Goal: Task Accomplishment & Management: Manage account settings

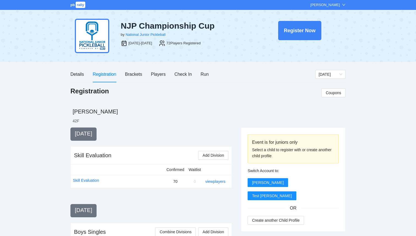
click at [78, 7] on span "rally" at bounding box center [81, 5] width 10 height 6
click at [70, 5] on span "pb" at bounding box center [72, 5] width 4 height 4
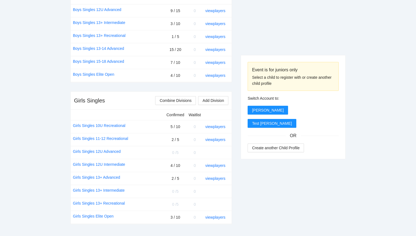
scroll to position [299, 0]
click at [211, 126] on link "view players" at bounding box center [215, 126] width 20 height 4
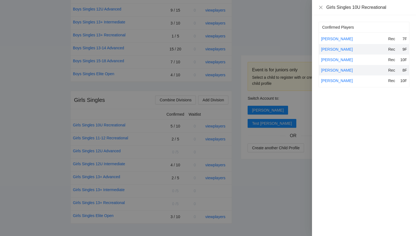
click at [248, 185] on div at bounding box center [208, 118] width 416 height 236
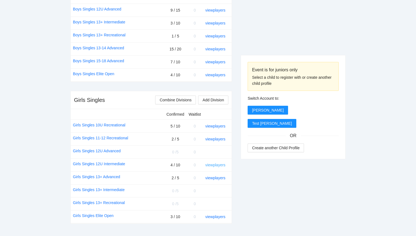
click at [214, 165] on link "view players" at bounding box center [215, 164] width 20 height 4
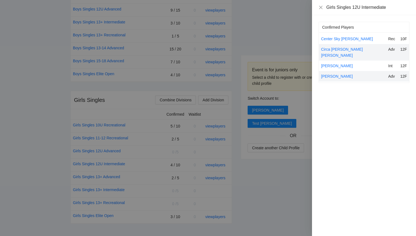
click at [246, 197] on div at bounding box center [208, 118] width 416 height 236
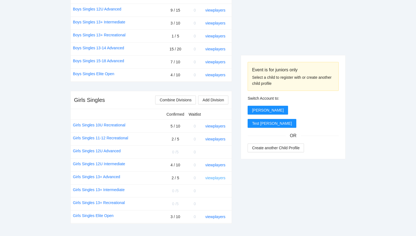
click at [208, 175] on link "view players" at bounding box center [215, 177] width 20 height 4
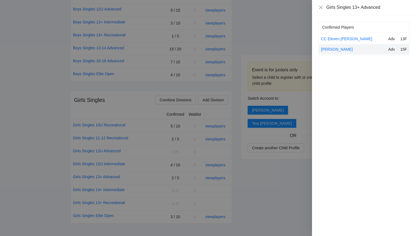
click at [278, 191] on div at bounding box center [208, 118] width 416 height 236
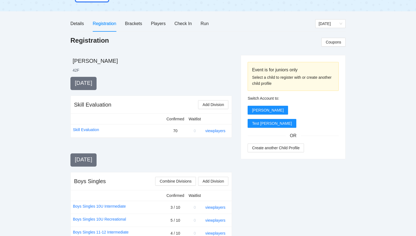
scroll to position [0, 0]
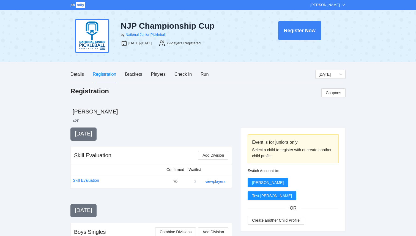
click at [84, 7] on span "rally" at bounding box center [81, 5] width 10 height 6
click at [162, 76] on div "Players" at bounding box center [158, 74] width 15 height 7
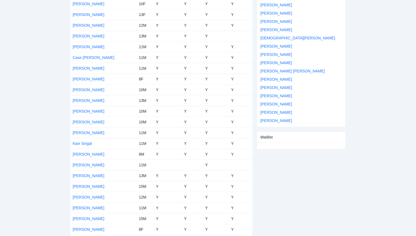
scroll to position [183, 0]
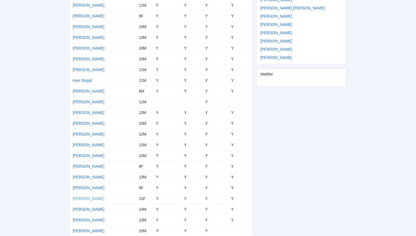
click at [85, 197] on link "[PERSON_NAME]" at bounding box center [89, 198] width 32 height 4
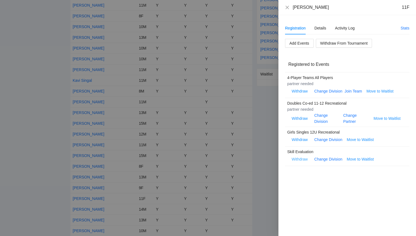
click at [297, 159] on span "Withdraw" at bounding box center [299, 159] width 16 height 6
click at [316, 142] on span "OK" at bounding box center [315, 142] width 5 height 6
click at [288, 7] on icon "close" at bounding box center [287, 7] width 4 height 4
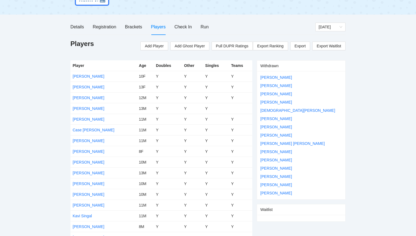
scroll to position [0, 0]
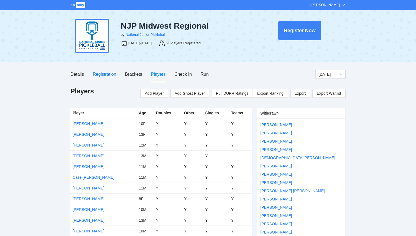
click at [100, 75] on div "Registration" at bounding box center [104, 74] width 23 height 7
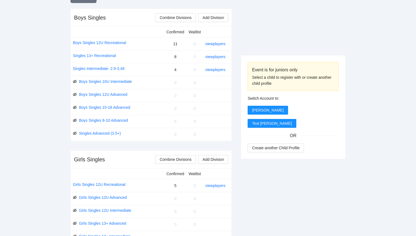
scroll to position [211, 0]
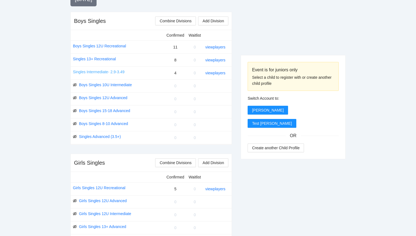
click at [114, 71] on link "Singles Intermediate- 2.9-3.49" at bounding box center [99, 72] width 52 height 6
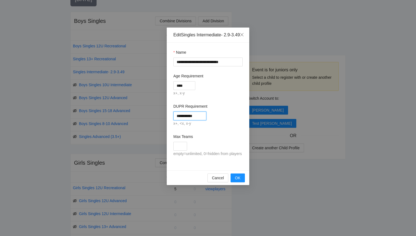
drag, startPoint x: 200, startPoint y: 122, endPoint x: 188, endPoint y: 122, distance: 12.1
click at [188, 120] on input "**********" at bounding box center [189, 115] width 33 height 9
type input "*********"
click at [233, 157] on div "empty=unlimited, 0=hidden from players" at bounding box center [207, 153] width 69 height 7
click at [239, 181] on span "OK" at bounding box center [237, 178] width 5 height 6
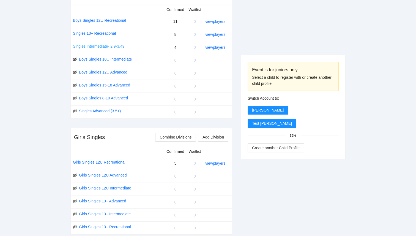
scroll to position [237, 0]
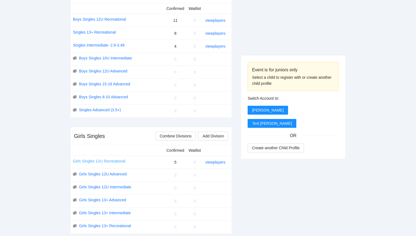
click at [115, 161] on link "Girls Singles 12U Recreational" at bounding box center [99, 161] width 53 height 6
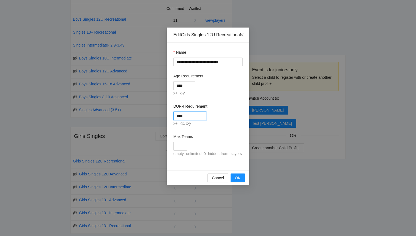
drag, startPoint x: 188, startPoint y: 122, endPoint x: 170, endPoint y: 121, distance: 18.5
click at [170, 121] on div "**********" at bounding box center [208, 107] width 82 height 128
click at [190, 90] on input "****" at bounding box center [184, 85] width 22 height 9
type input "****"
click at [220, 111] on div "DUPR Requirement" at bounding box center [207, 107] width 69 height 8
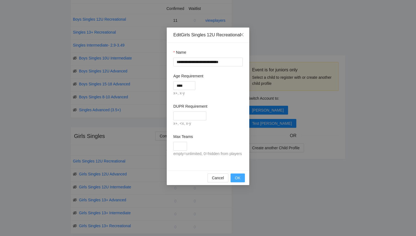
click at [235, 181] on span "OK" at bounding box center [237, 178] width 5 height 6
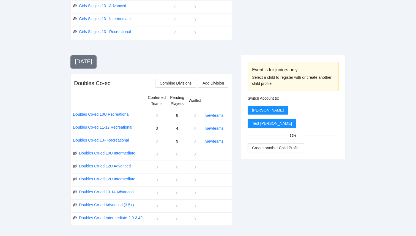
scroll to position [432, 0]
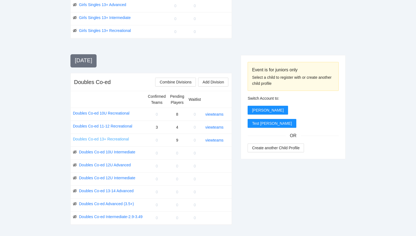
click at [124, 139] on link "Doubles Co-ed 13+ Recreational" at bounding box center [101, 139] width 56 height 6
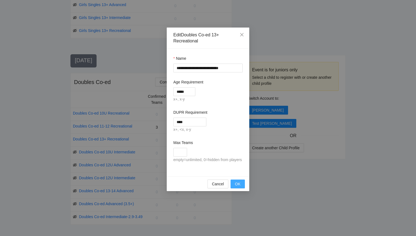
click at [238, 187] on span "OK" at bounding box center [237, 184] width 5 height 6
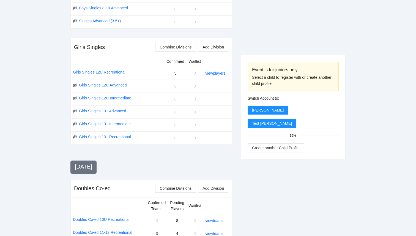
scroll to position [518, 0]
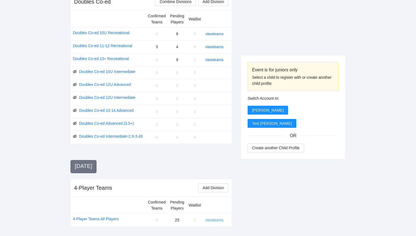
click at [211, 220] on link "view teams" at bounding box center [214, 219] width 18 height 4
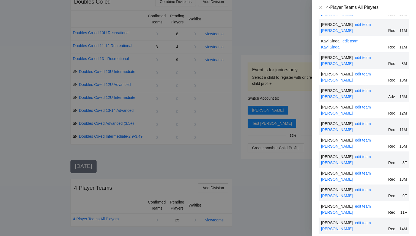
scroll to position [205, 0]
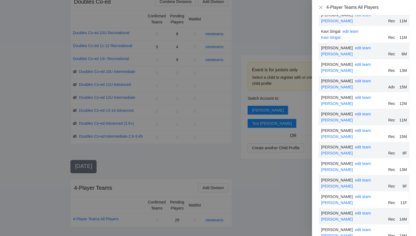
click at [260, 176] on div at bounding box center [208, 118] width 416 height 236
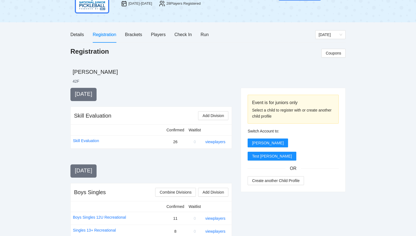
scroll to position [0, 0]
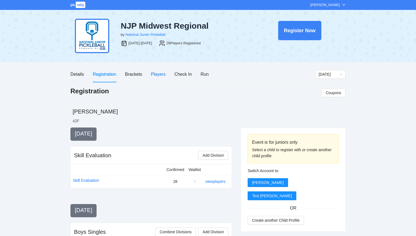
click at [157, 74] on div "Players" at bounding box center [158, 74] width 15 height 7
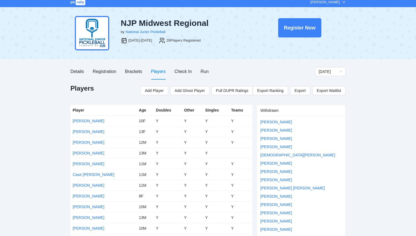
scroll to position [3, 0]
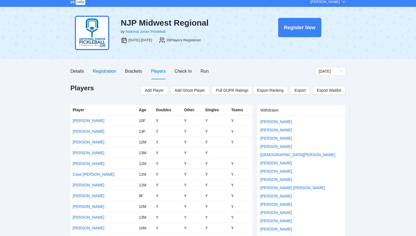
click at [102, 72] on div "Registration" at bounding box center [104, 71] width 23 height 7
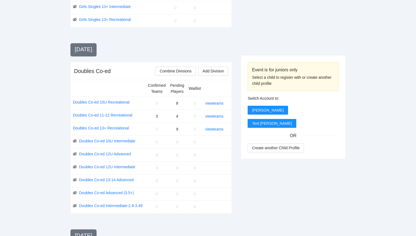
scroll to position [518, 0]
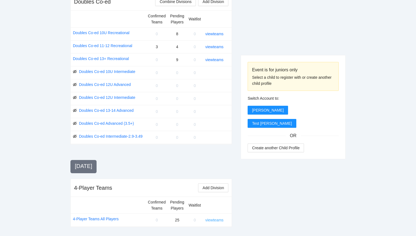
click at [211, 222] on link "view teams" at bounding box center [214, 219] width 18 height 4
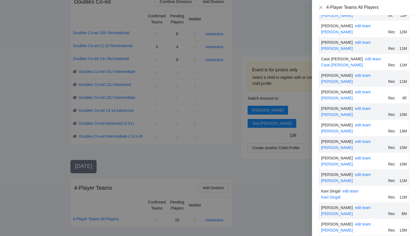
scroll to position [0, 0]
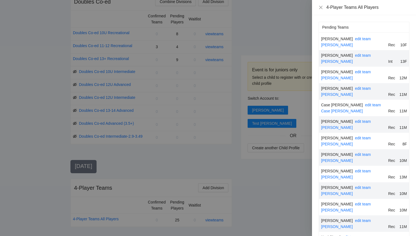
click at [58, 81] on div at bounding box center [208, 118] width 416 height 236
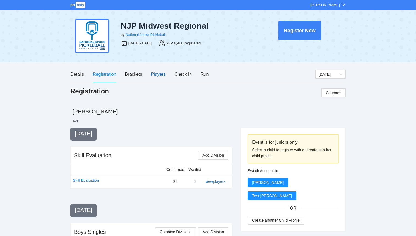
click at [155, 74] on div "Players" at bounding box center [158, 74] width 15 height 7
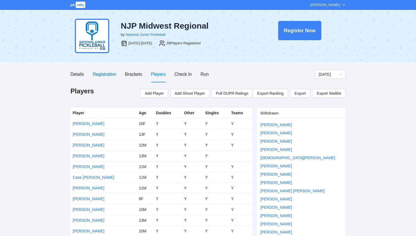
click at [108, 76] on div "Registration" at bounding box center [104, 74] width 23 height 7
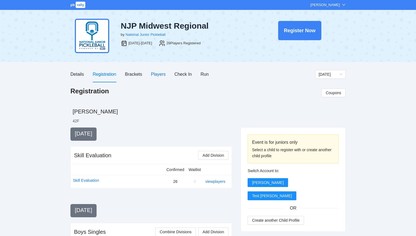
click at [158, 75] on div "Players" at bounding box center [158, 74] width 15 height 7
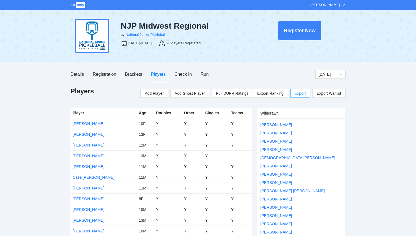
click at [303, 94] on span "Export" at bounding box center [299, 93] width 11 height 8
click at [109, 74] on div "Registration" at bounding box center [104, 74] width 23 height 7
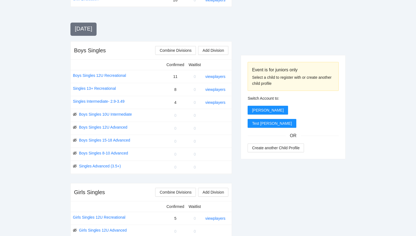
scroll to position [174, 0]
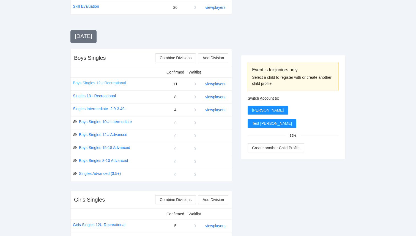
click at [111, 81] on link "Boys Singles 12U Recreational" at bounding box center [99, 83] width 53 height 6
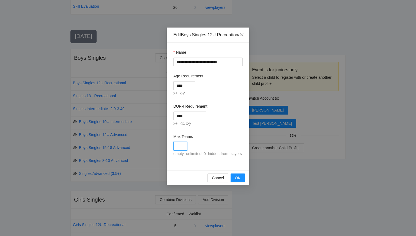
click at [179, 150] on input "Max Teams" at bounding box center [180, 146] width 14 height 9
type input "**"
click at [238, 181] on span "OK" at bounding box center [237, 178] width 5 height 6
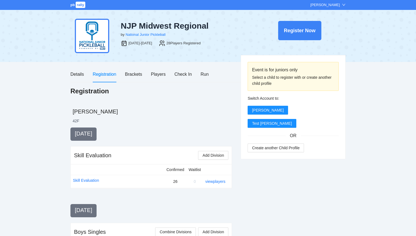
scroll to position [174, 0]
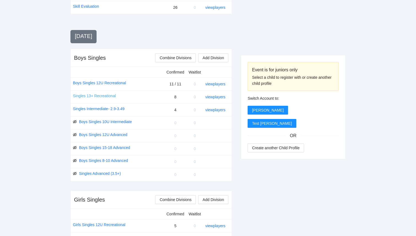
click at [111, 95] on link "Singles 13+ Recreational" at bounding box center [94, 96] width 43 height 6
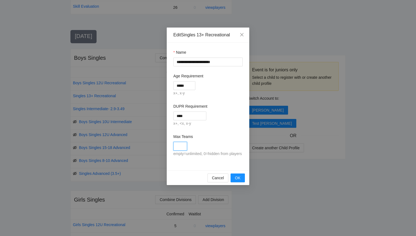
click at [180, 145] on input "Max Teams" at bounding box center [180, 146] width 14 height 9
type input "*"
click at [238, 181] on span "OK" at bounding box center [237, 178] width 5 height 6
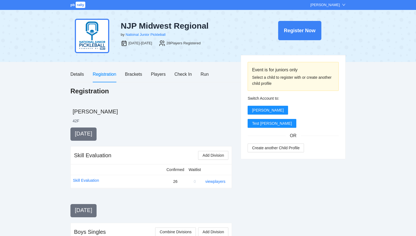
scroll to position [174, 0]
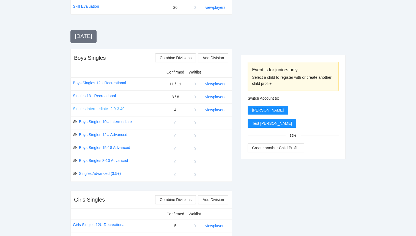
click at [103, 109] on link "Singles Intermediate- 2.9-3.49" at bounding box center [99, 109] width 52 height 6
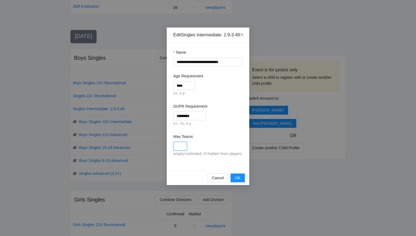
click at [181, 150] on input "Max Teams" at bounding box center [180, 146] width 14 height 9
type input "*"
click at [237, 181] on span "OK" at bounding box center [237, 178] width 5 height 6
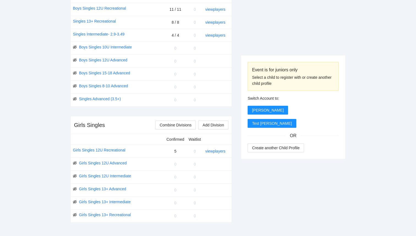
scroll to position [255, 0]
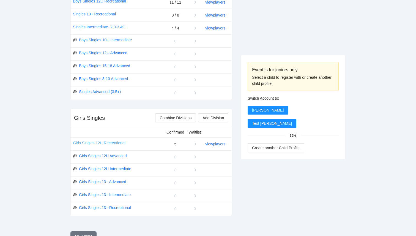
click at [114, 143] on link "Girls Singles 12U Recreational" at bounding box center [99, 143] width 53 height 6
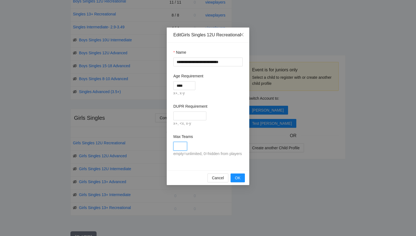
click at [183, 150] on input "Max Teams" at bounding box center [180, 146] width 14 height 9
type input "*"
click at [237, 181] on span "OK" at bounding box center [237, 178] width 5 height 6
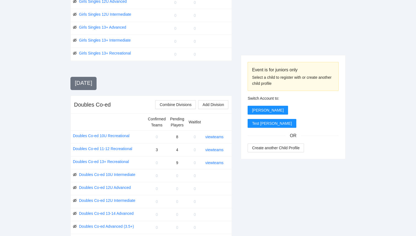
scroll to position [424, 0]
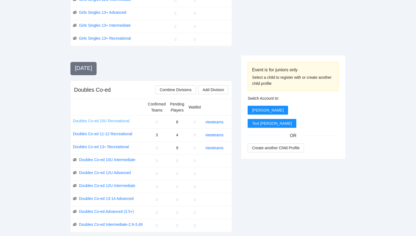
click at [90, 122] on link "Doubles Co-ed 10U Recreational" at bounding box center [101, 121] width 56 height 6
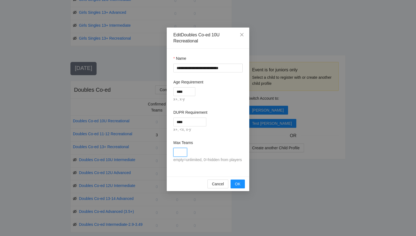
click at [176, 151] on input "Max Teams" at bounding box center [180, 152] width 14 height 9
type input "*"
click at [241, 188] on button "OK" at bounding box center [237, 183] width 14 height 9
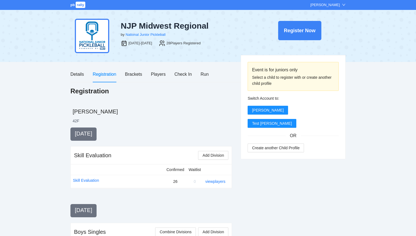
scroll to position [424, 0]
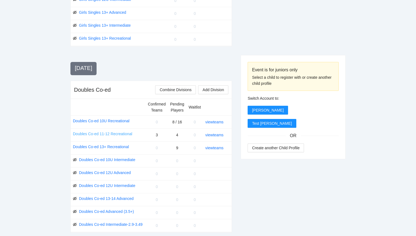
click at [105, 134] on link "Doubles Co-ed 11-12 Recreational" at bounding box center [102, 134] width 59 height 6
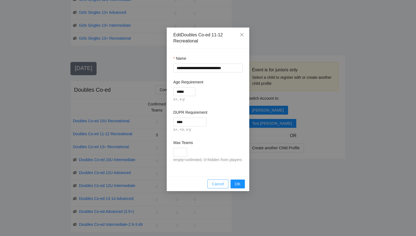
click at [212, 185] on button "Cancel" at bounding box center [217, 183] width 21 height 9
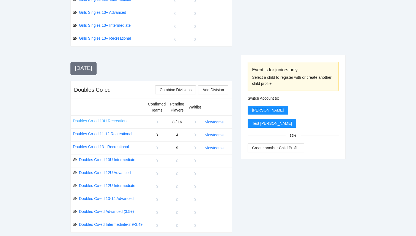
click at [125, 121] on link "Doubles Co-ed 10U Recreational" at bounding box center [101, 121] width 56 height 6
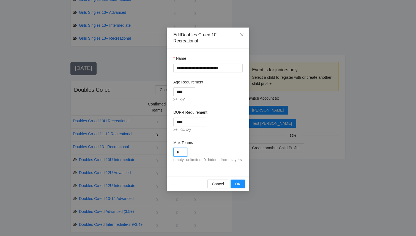
drag, startPoint x: 182, startPoint y: 153, endPoint x: 167, endPoint y: 153, distance: 15.1
click at [167, 153] on div "**********" at bounding box center [208, 113] width 82 height 128
type input "*"
click at [238, 187] on span "OK" at bounding box center [237, 184] width 5 height 6
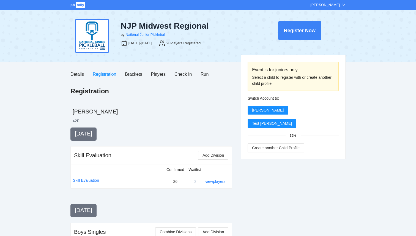
scroll to position [424, 0]
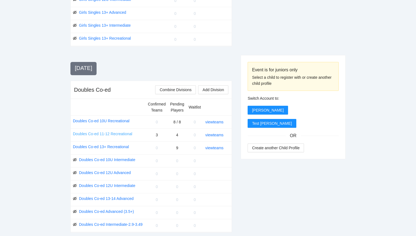
click at [118, 133] on link "Doubles Co-ed 11-12 Recreational" at bounding box center [102, 134] width 59 height 6
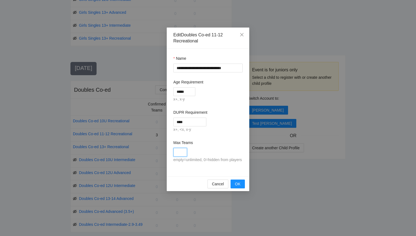
click at [184, 156] on input "Max Teams" at bounding box center [180, 152] width 14 height 9
type input "*"
click at [240, 187] on span "OK" at bounding box center [237, 184] width 5 height 6
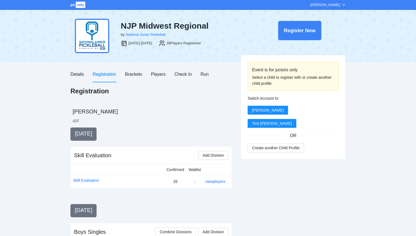
scroll to position [424, 0]
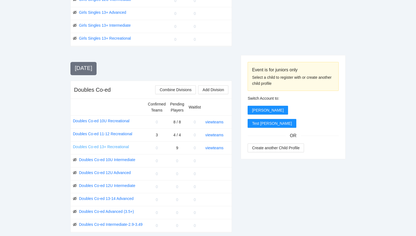
click at [120, 146] on link "Doubles Co-ed 13+ Recreational" at bounding box center [101, 146] width 56 height 6
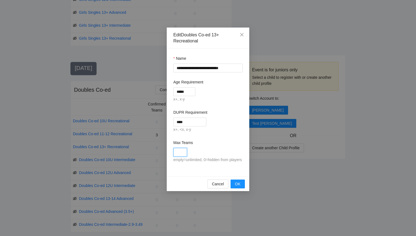
click at [183, 153] on input "Max Teams" at bounding box center [180, 152] width 14 height 9
type input "*"
click at [237, 186] on span "OK" at bounding box center [237, 184] width 5 height 6
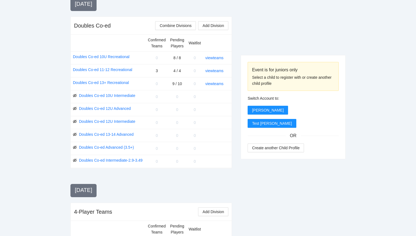
scroll to position [518, 0]
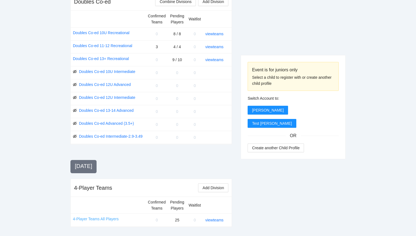
click at [102, 217] on link "4-Player Teams All Players" at bounding box center [96, 219] width 46 height 6
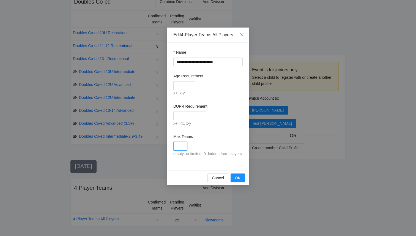
click at [179, 146] on input "Max Teams" at bounding box center [180, 146] width 14 height 9
type input "*"
click at [237, 181] on span "OK" at bounding box center [237, 178] width 5 height 6
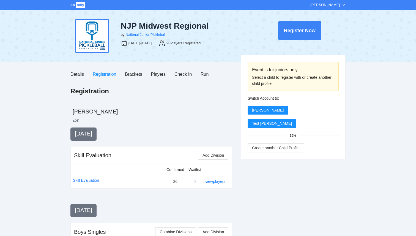
scroll to position [518, 0]
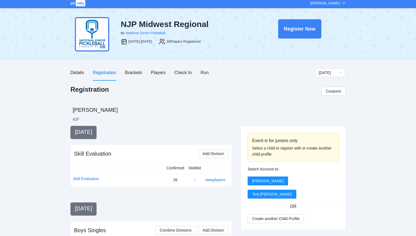
scroll to position [0, 0]
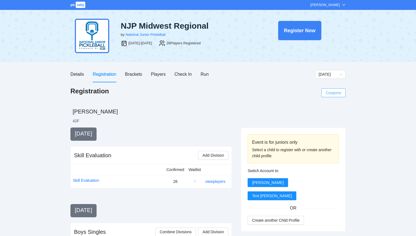
click at [335, 94] on span "Coupons" at bounding box center [332, 93] width 15 height 6
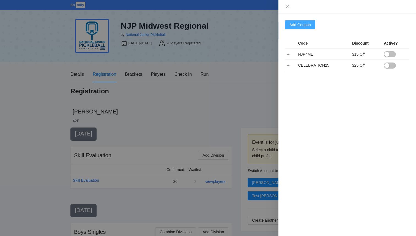
click at [306, 25] on span "Add Coupon" at bounding box center [299, 25] width 21 height 6
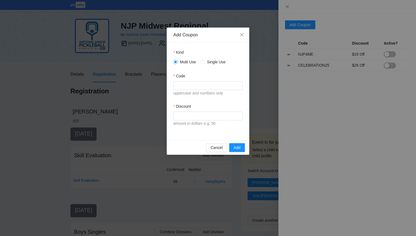
click at [200, 80] on div "Code" at bounding box center [207, 77] width 69 height 8
click at [200, 84] on input "Code" at bounding box center [207, 85] width 69 height 9
type input "*"
type input "**********"
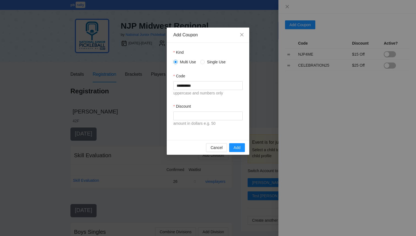
click at [218, 105] on div "Discount" at bounding box center [207, 107] width 69 height 8
click at [206, 120] on input "Discount" at bounding box center [207, 115] width 69 height 9
type input "**"
click at [240, 145] on span "Add" at bounding box center [236, 147] width 7 height 6
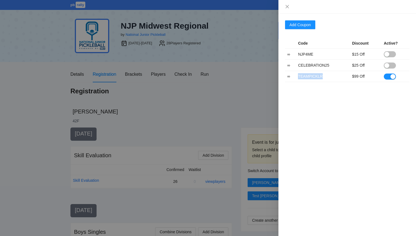
drag, startPoint x: 324, startPoint y: 77, endPoint x: 299, endPoint y: 74, distance: 25.4
click at [299, 74] on td "TEAMPICKLR" at bounding box center [323, 76] width 54 height 11
copy td "TEAMPICKLR"
click at [285, 6] on icon "close" at bounding box center [287, 6] width 4 height 4
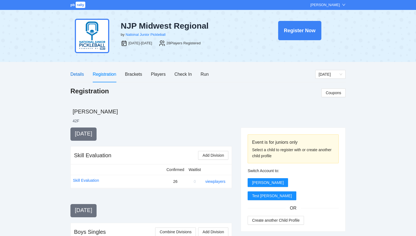
click at [72, 75] on div "Details" at bounding box center [76, 74] width 13 height 7
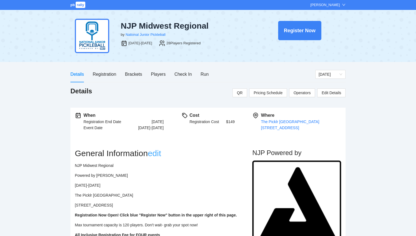
click at [156, 158] on link "edit" at bounding box center [154, 152] width 13 height 9
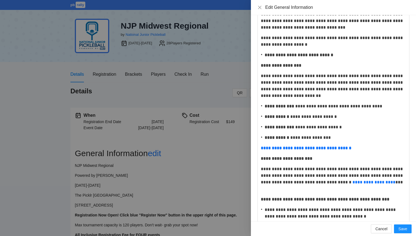
scroll to position [110, 0]
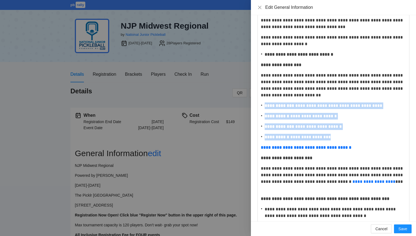
drag, startPoint x: 341, startPoint y: 137, endPoint x: 261, endPoint y: 106, distance: 85.8
click at [261, 105] on div "**********" at bounding box center [333, 240] width 145 height 655
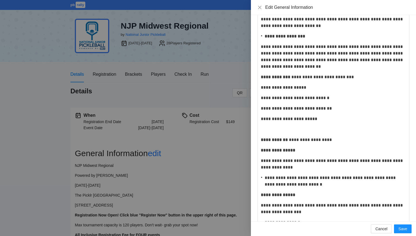
scroll to position [179, 0]
click at [322, 69] on p "**********" at bounding box center [333, 57] width 145 height 26
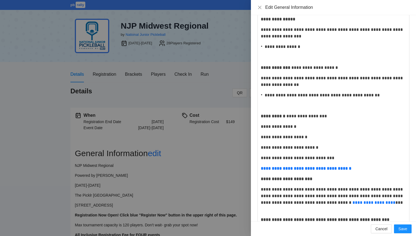
scroll to position [368, 0]
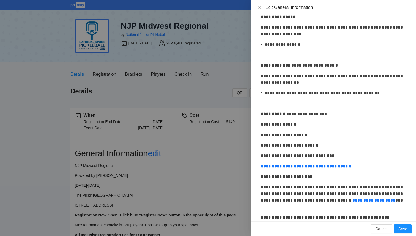
click at [261, 176] on strong "**********" at bounding box center [286, 176] width 51 height 4
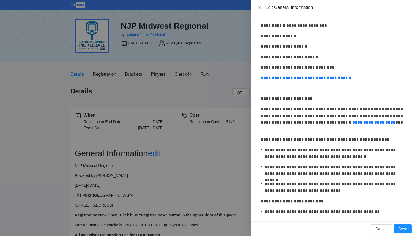
scroll to position [473, 0]
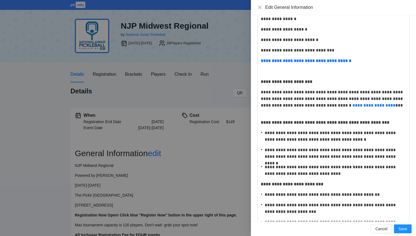
click at [261, 121] on strong "**********" at bounding box center [325, 122] width 128 height 4
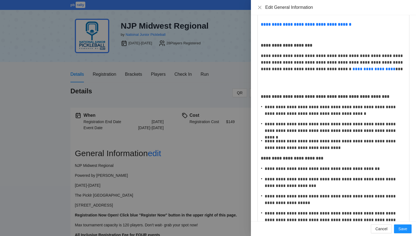
scroll to position [520, 0]
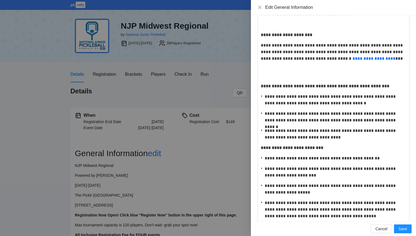
click at [261, 149] on strong "**********" at bounding box center [292, 147] width 62 height 4
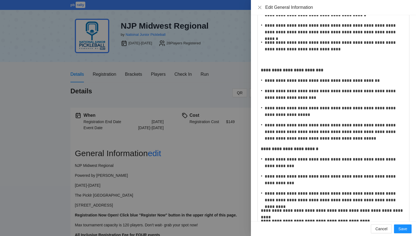
scroll to position [610, 0]
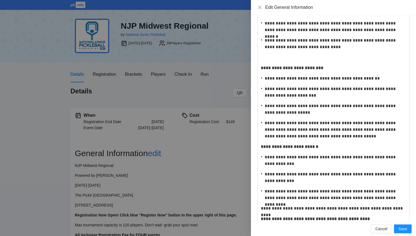
click at [261, 145] on strong "**********" at bounding box center [289, 146] width 57 height 4
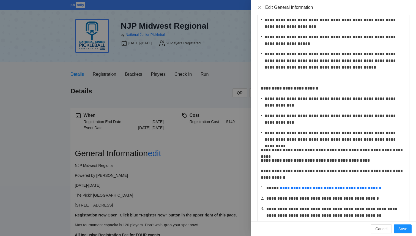
scroll to position [680, 0]
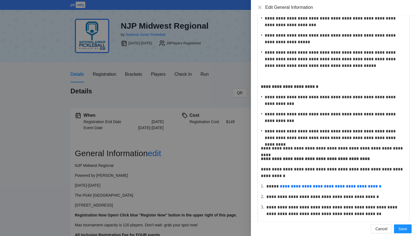
click at [261, 159] on strong "**********" at bounding box center [315, 158] width 109 height 4
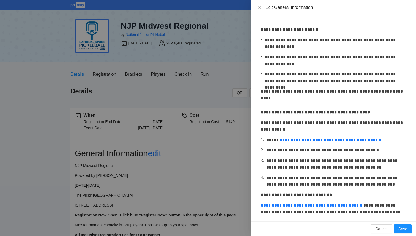
scroll to position [793, 0]
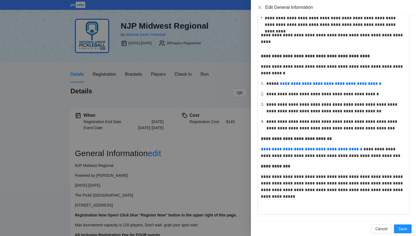
click at [261, 139] on strong "**********" at bounding box center [296, 138] width 71 height 4
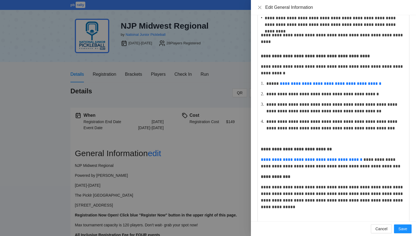
click at [261, 175] on strong "**********" at bounding box center [275, 176] width 29 height 4
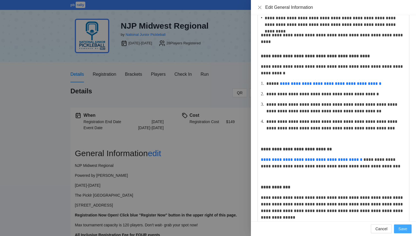
click at [401, 227] on span "Save" at bounding box center [402, 228] width 9 height 6
